Goal: Task Accomplishment & Management: Manage account settings

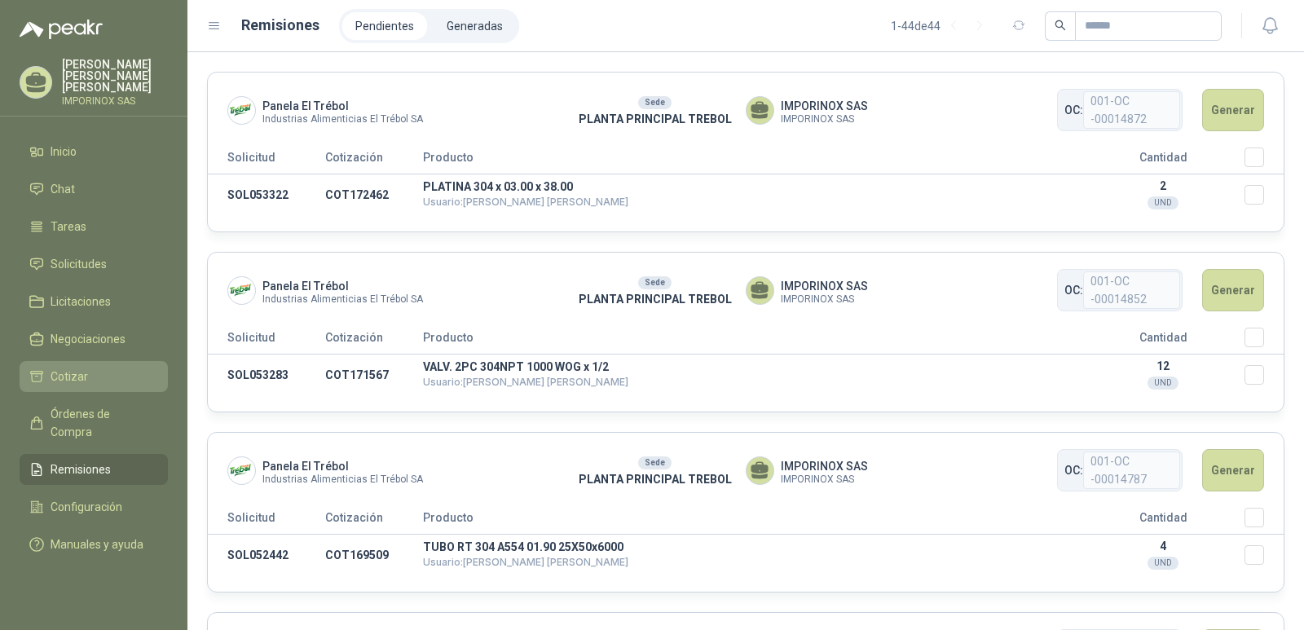
click at [79, 368] on span "Cotizar" at bounding box center [69, 377] width 37 height 18
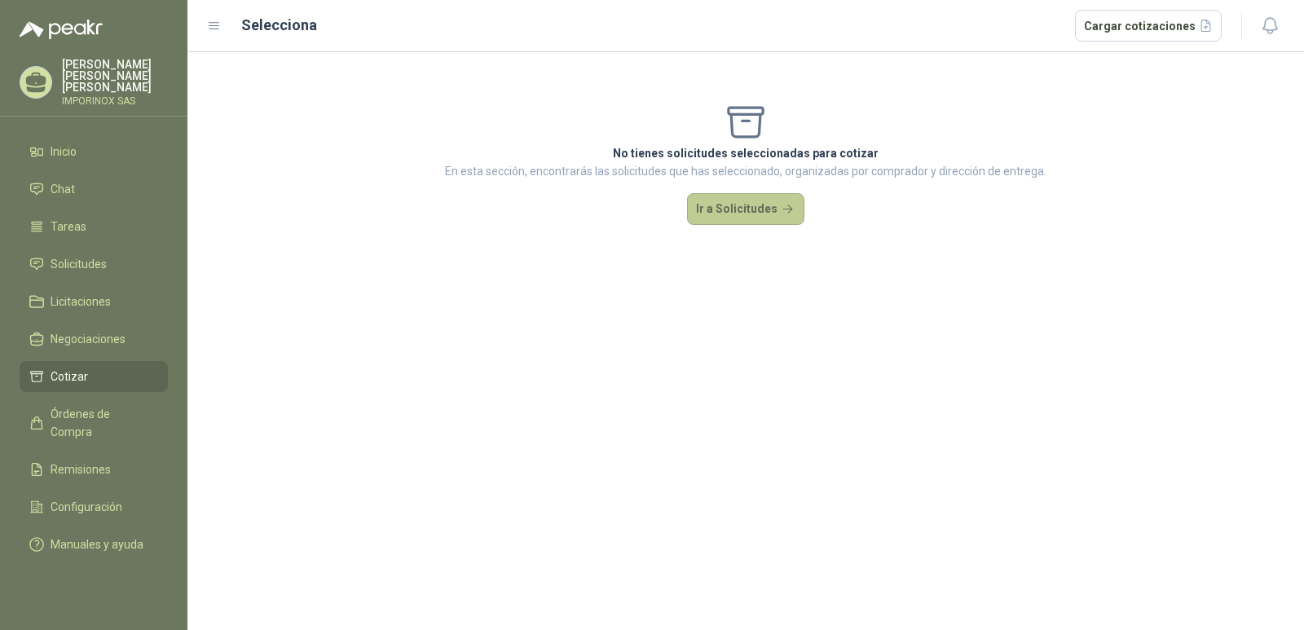
click at [733, 213] on button "Ir a Solicitudes" at bounding box center [745, 209] width 117 height 33
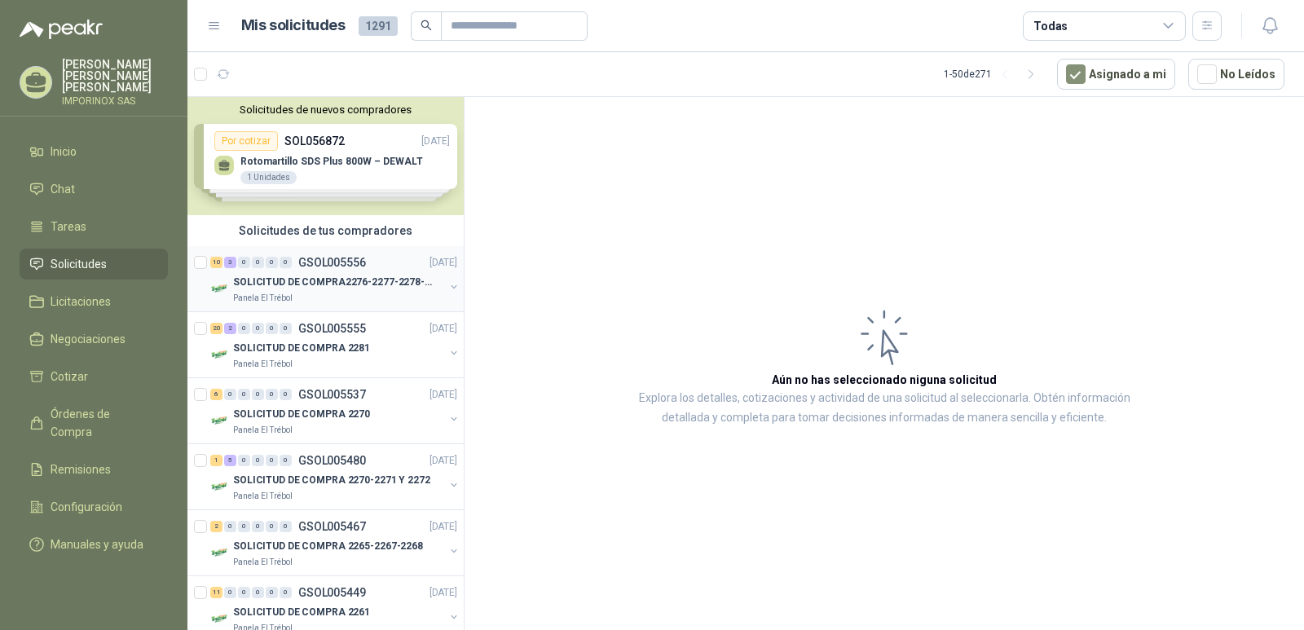
click at [279, 261] on div "10 3 0 0 0 0" at bounding box center [251, 262] width 82 height 11
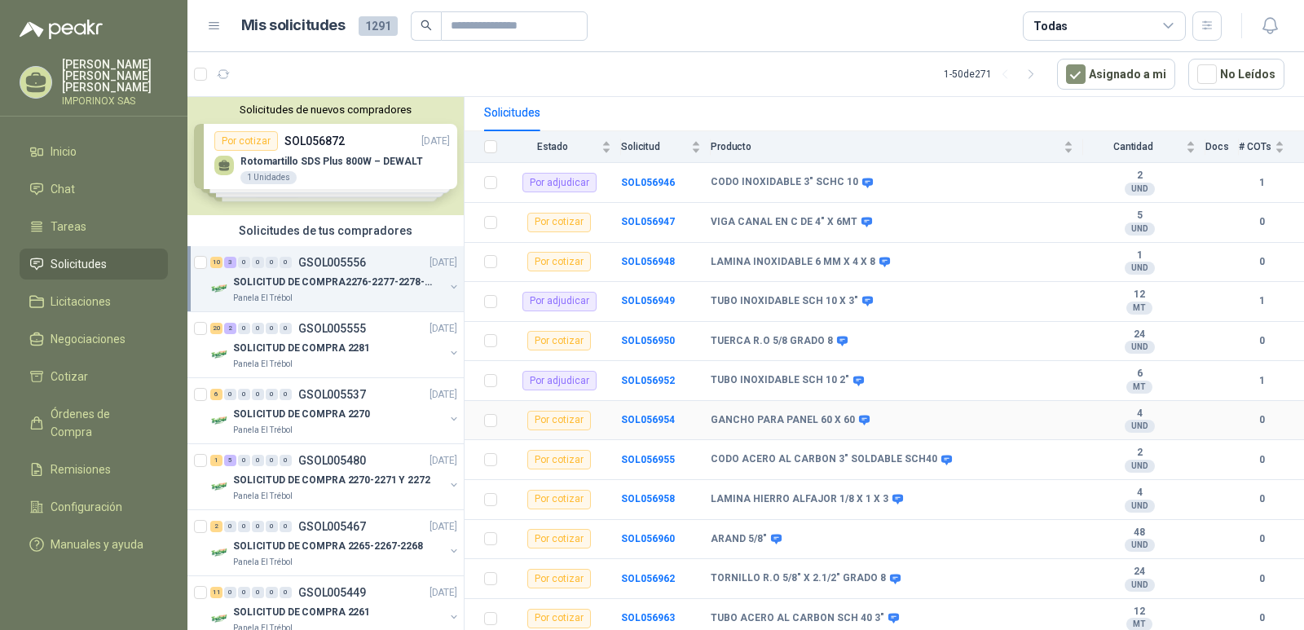
scroll to position [194, 0]
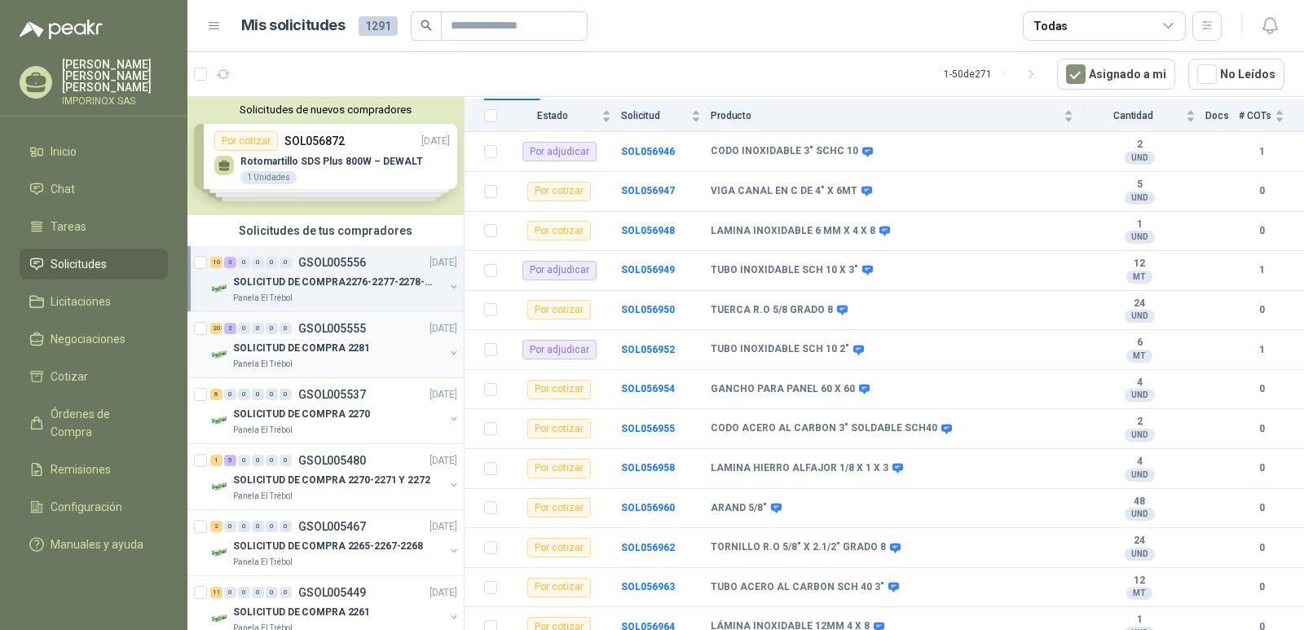
click at [290, 338] on div "SOLICITUD DE COMPRA 2281" at bounding box center [338, 348] width 211 height 20
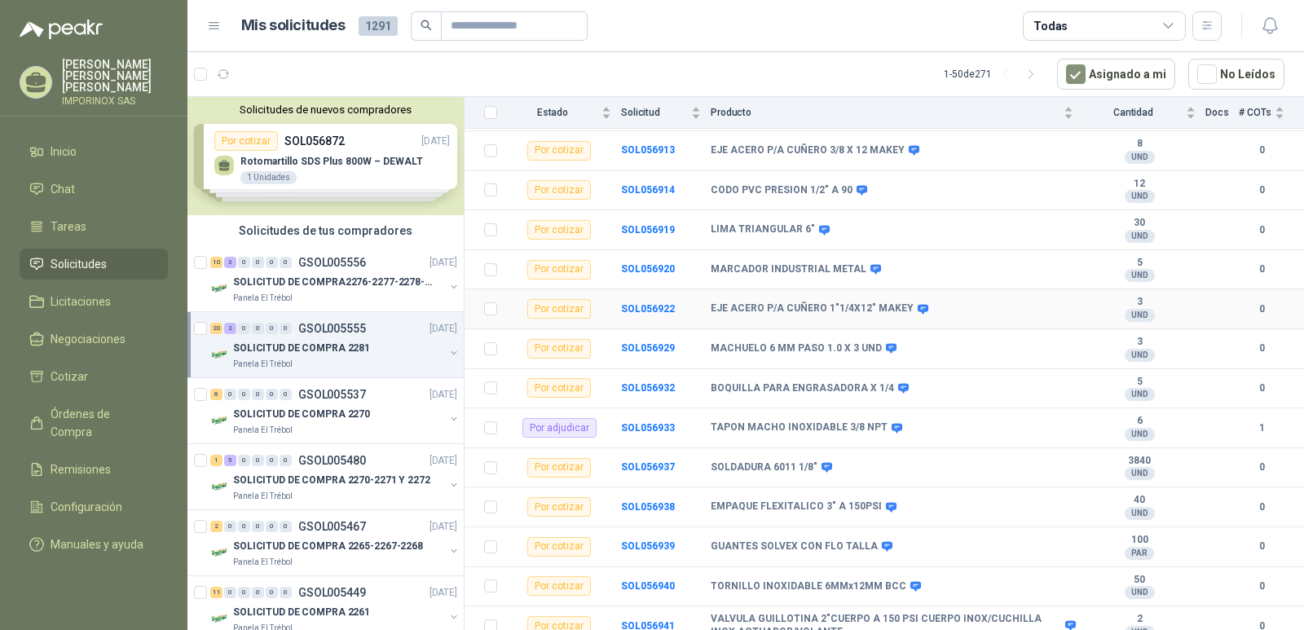
scroll to position [550, 0]
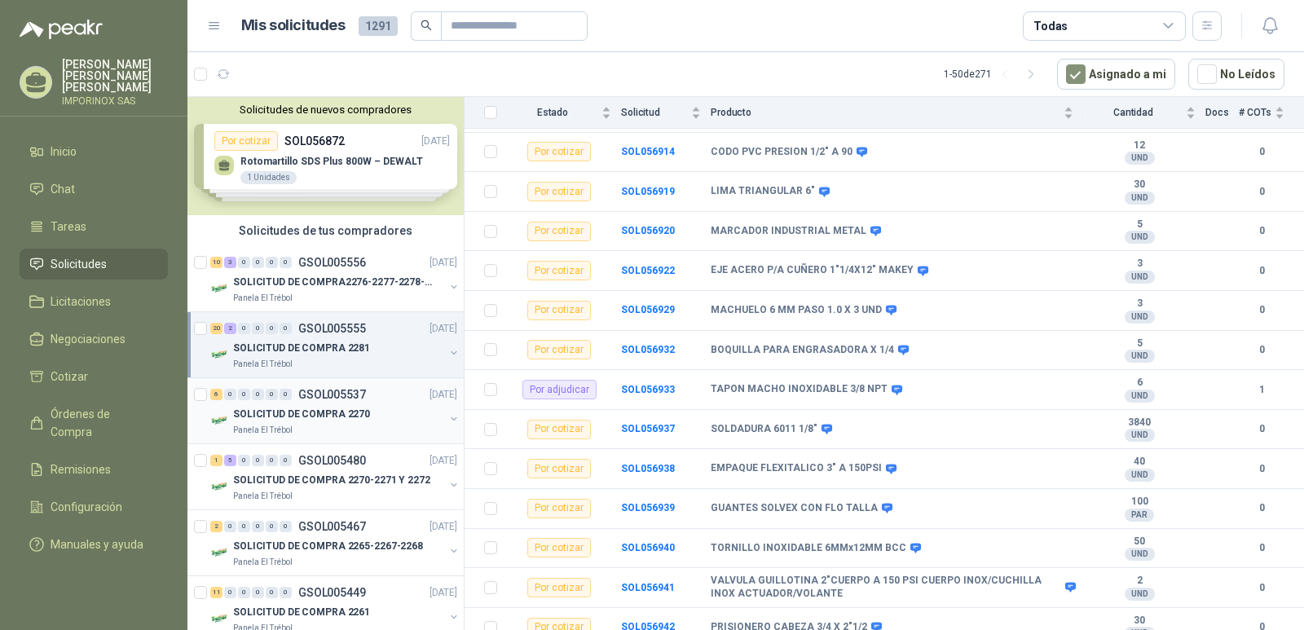
click at [291, 426] on p "Panela El Trébol" at bounding box center [263, 430] width 60 height 13
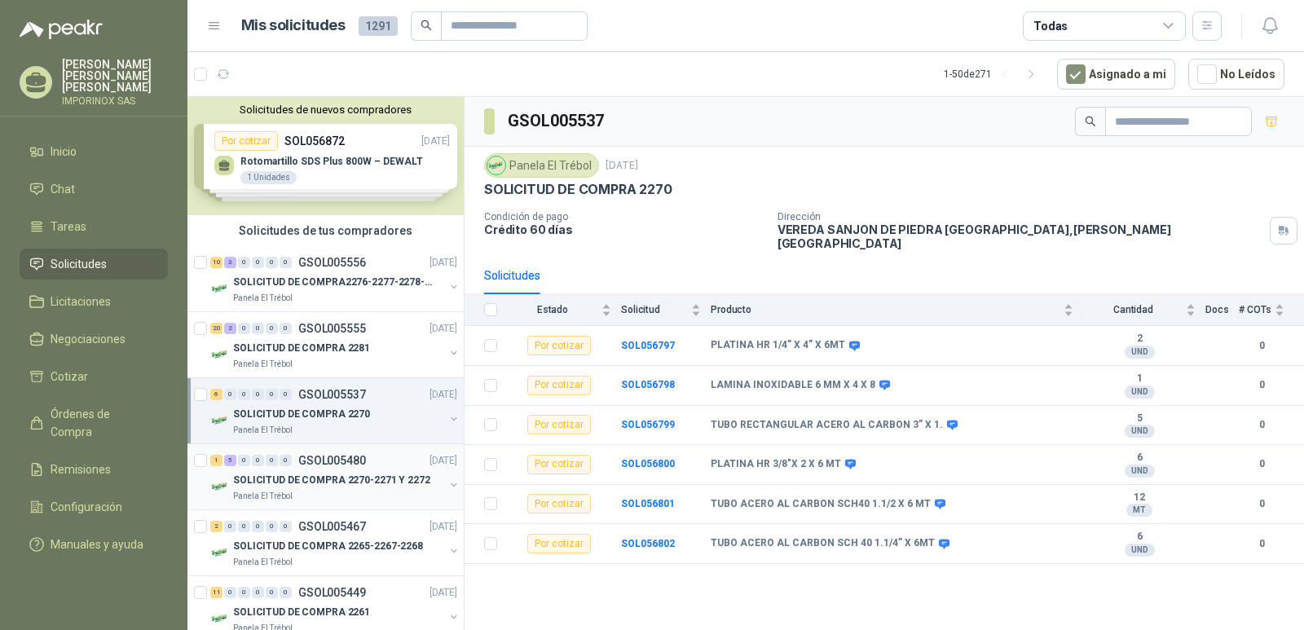
click at [296, 489] on div "SOLICITUD DE COMPRA 2270-2271 Y 2272" at bounding box center [338, 480] width 211 height 20
